Goal: Register for event/course

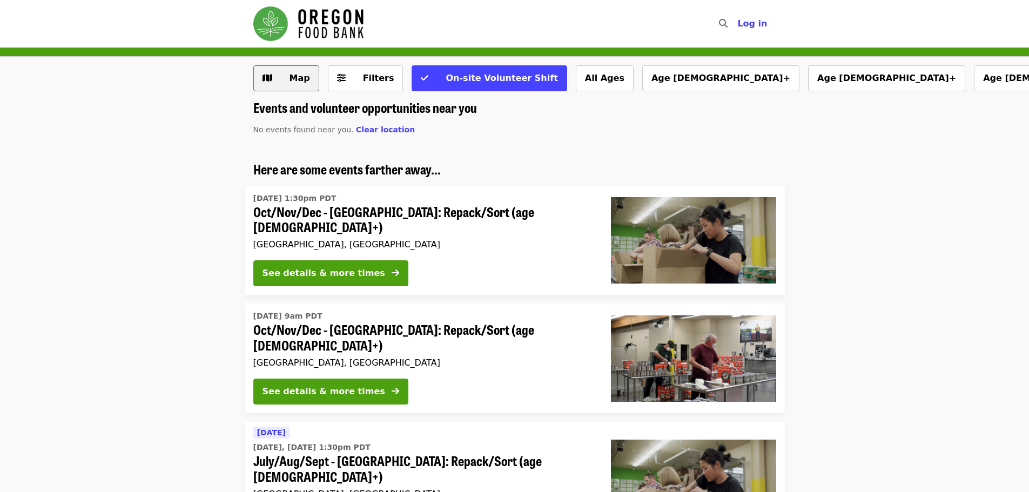
click at [298, 80] on span "Map" at bounding box center [299, 78] width 21 height 10
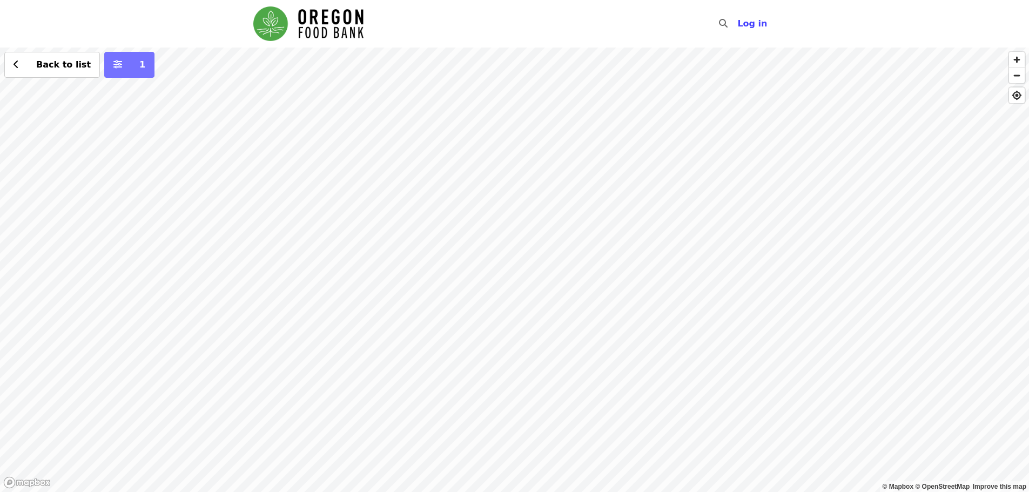
click at [129, 67] on span "1" at bounding box center [137, 64] width 17 height 13
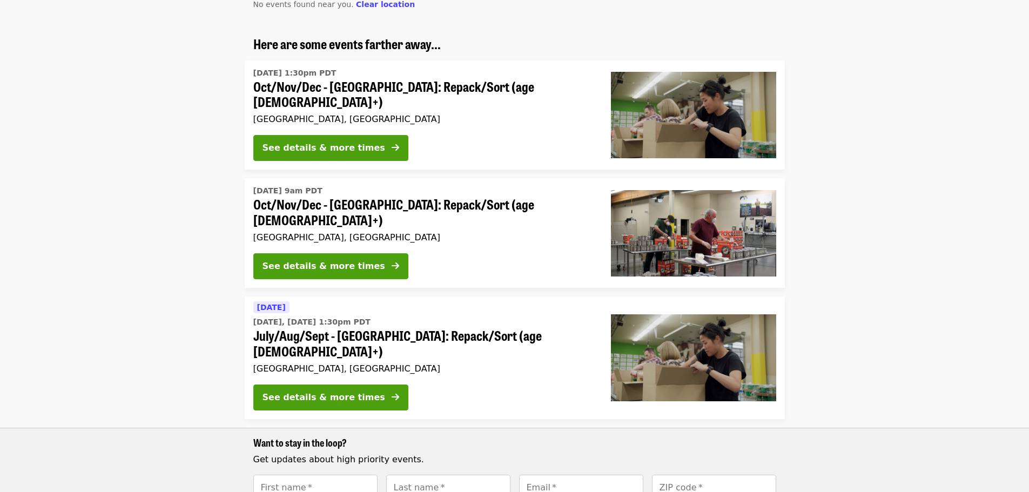
scroll to position [108, 0]
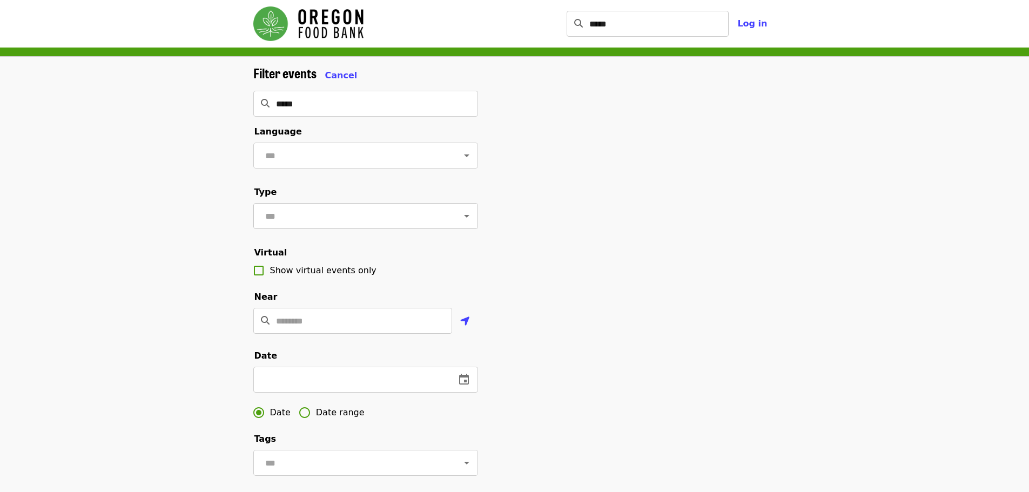
click at [464, 218] on icon "Open" at bounding box center [466, 216] width 5 height 3
click at [668, 281] on div "Filter events Cancel ***** ​ Language ​ Type ​ Virtual Show virtual events only…" at bounding box center [515, 366] width 540 height 602
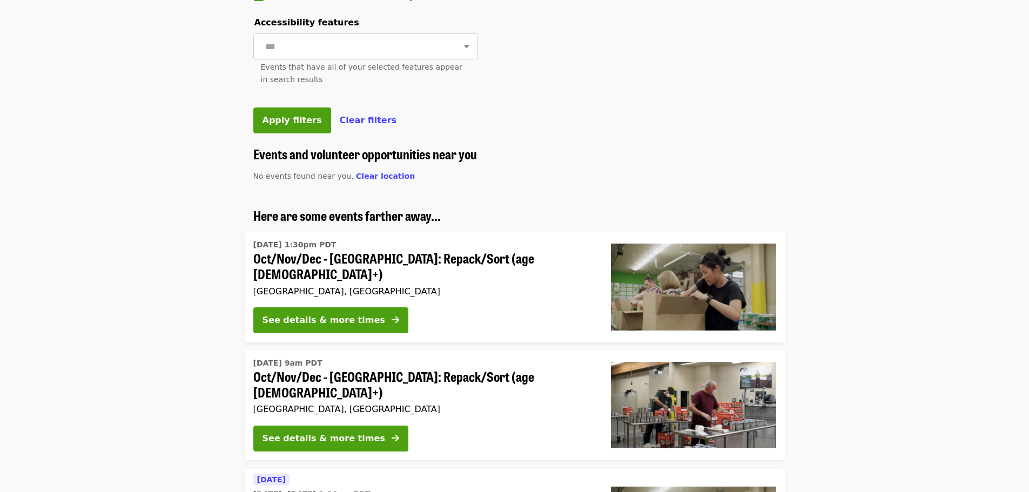
scroll to position [540, 0]
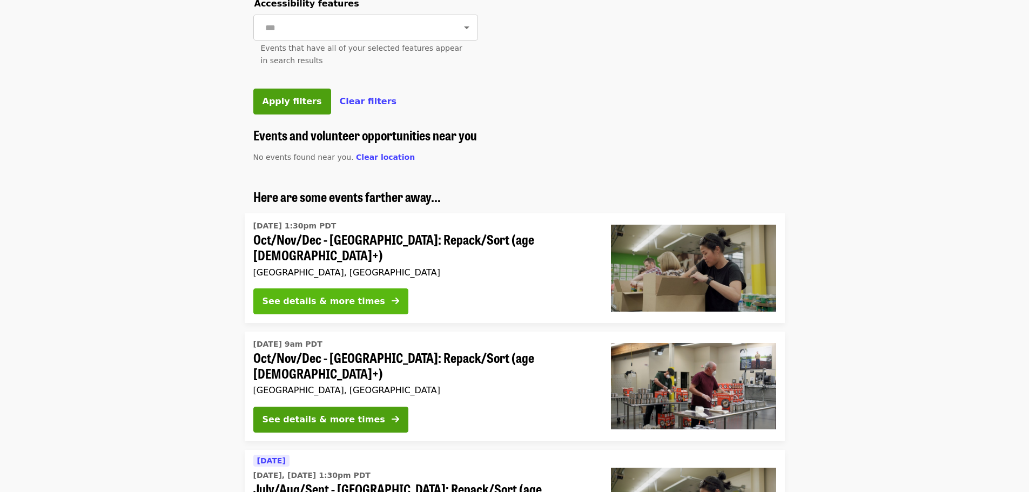
click at [363, 314] on button "See details & more times" at bounding box center [330, 301] width 155 height 26
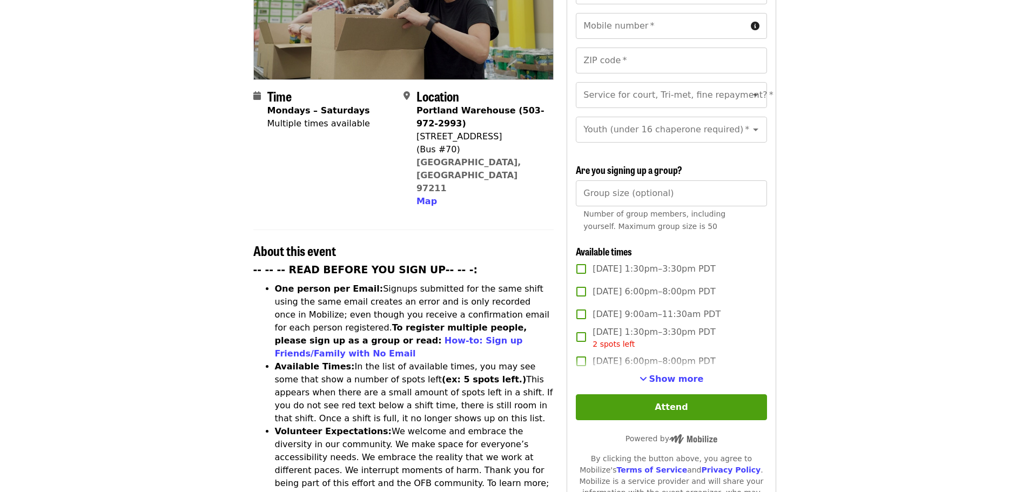
scroll to position [216, 0]
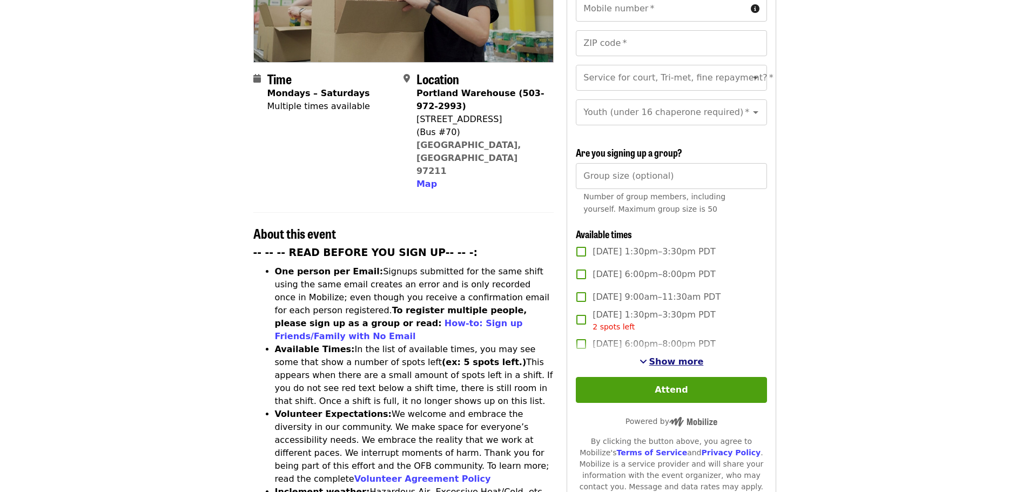
click at [685, 359] on span "Show more" at bounding box center [676, 361] width 55 height 10
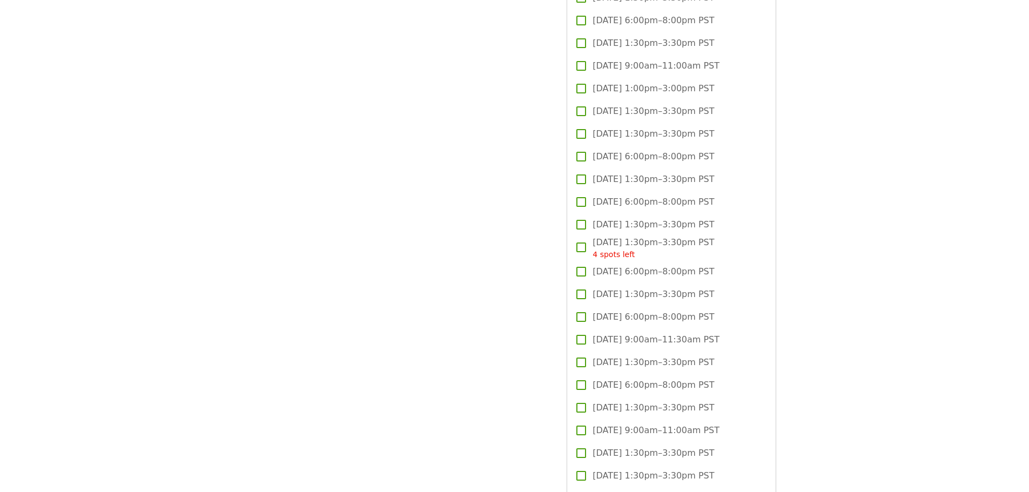
scroll to position [2268, 0]
